Goal: Task Accomplishment & Management: Use online tool/utility

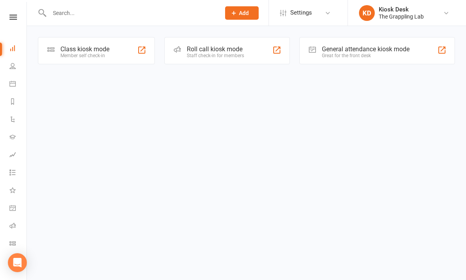
click at [442, 50] on div at bounding box center [441, 49] width 9 height 9
click at [140, 52] on div at bounding box center [141, 49] width 9 height 9
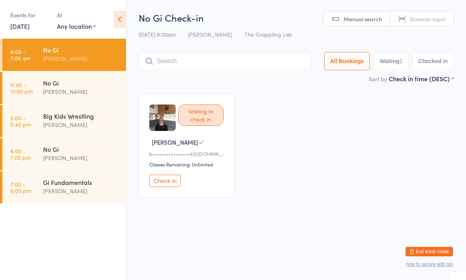
click at [262, 60] on input "search" at bounding box center [225, 61] width 172 height 18
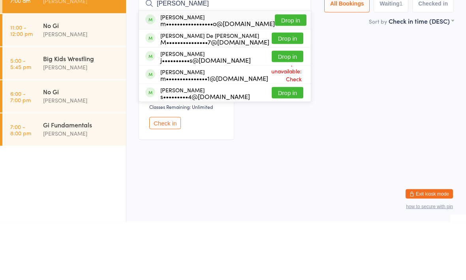
click at [378, 87] on div "Waiting to check in Brittany R b••••••••••••••••4@outlook.com Classes Remaining…" at bounding box center [295, 146] width 329 height 118
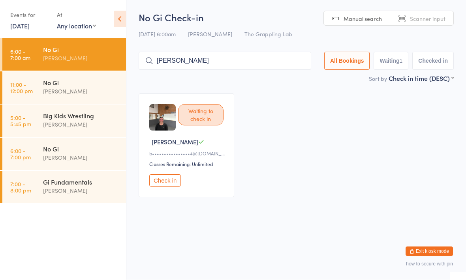
click at [266, 62] on input "Matt seeney" at bounding box center [225, 61] width 172 height 18
click at [241, 66] on input "Matt seeney" at bounding box center [225, 61] width 172 height 18
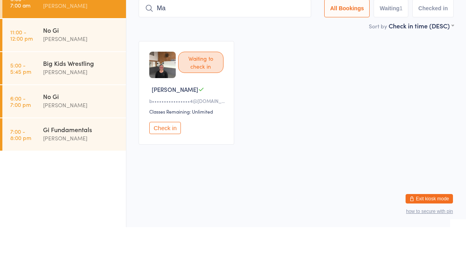
type input "M"
type input "B"
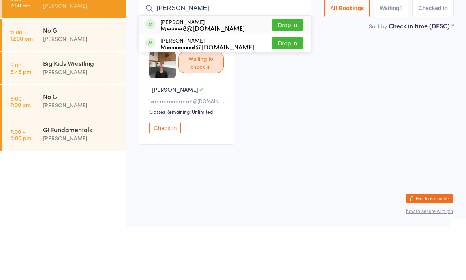
type input "Megan"
click at [283, 72] on button "Drop in" at bounding box center [287, 77] width 32 height 11
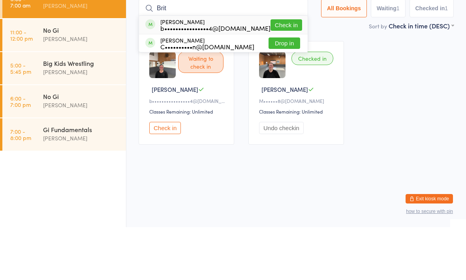
type input "Brit"
click at [277, 72] on button "Check in" at bounding box center [286, 77] width 32 height 11
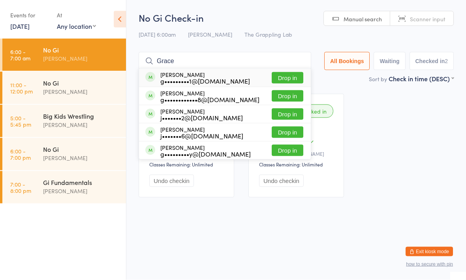
type input "Grace"
click at [224, 99] on div "g••••••••••••8@hotmail.com" at bounding box center [209, 99] width 99 height 6
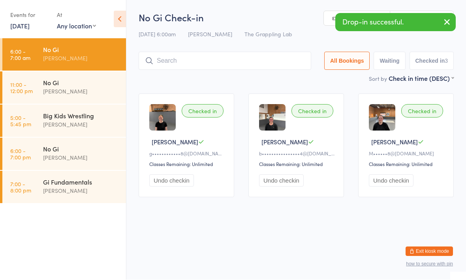
click at [267, 59] on input "search" at bounding box center [225, 61] width 172 height 18
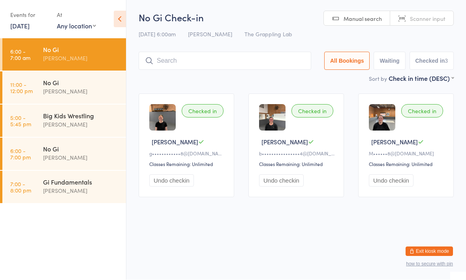
click at [177, 58] on input "search" at bounding box center [225, 61] width 172 height 18
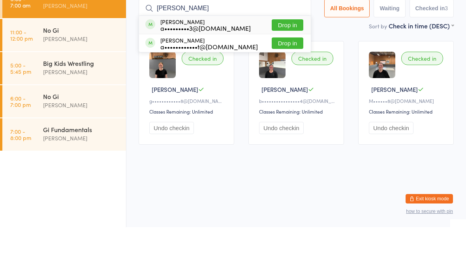
type input "Aaron"
click at [289, 90] on button "Drop in" at bounding box center [287, 95] width 32 height 11
